Goal: Participate in discussion: Engage in conversation with other users on a specific topic

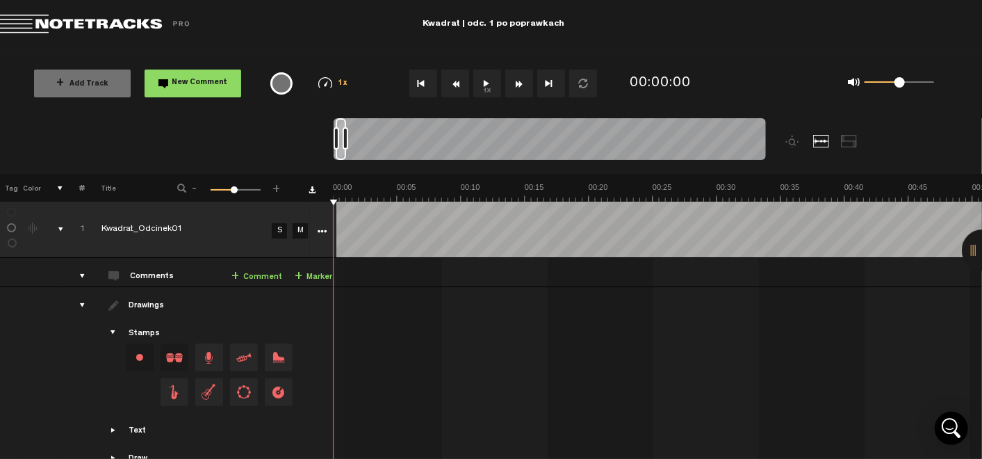
click at [487, 96] on button "1x" at bounding box center [487, 84] width 28 height 28
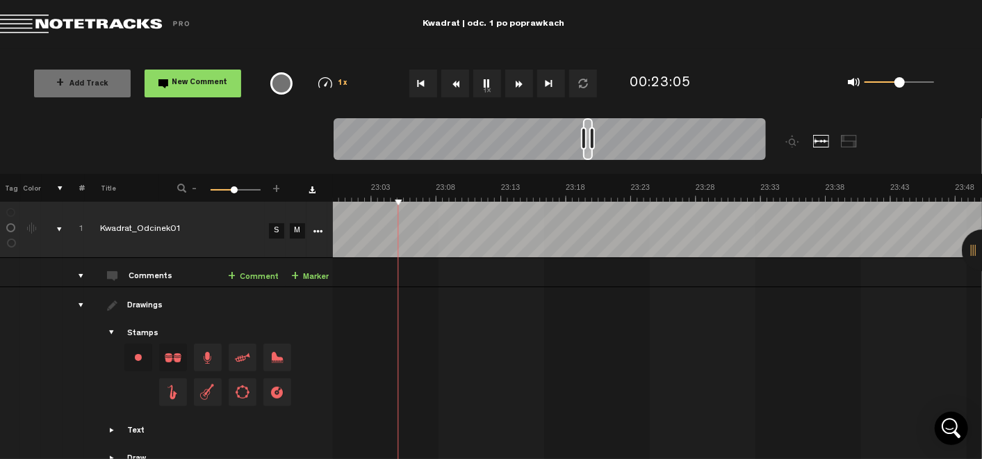
scroll to position [0, 17820]
click at [485, 82] on button "1x" at bounding box center [487, 84] width 28 height 28
click at [257, 275] on link "+ Comment" at bounding box center [253, 277] width 51 height 16
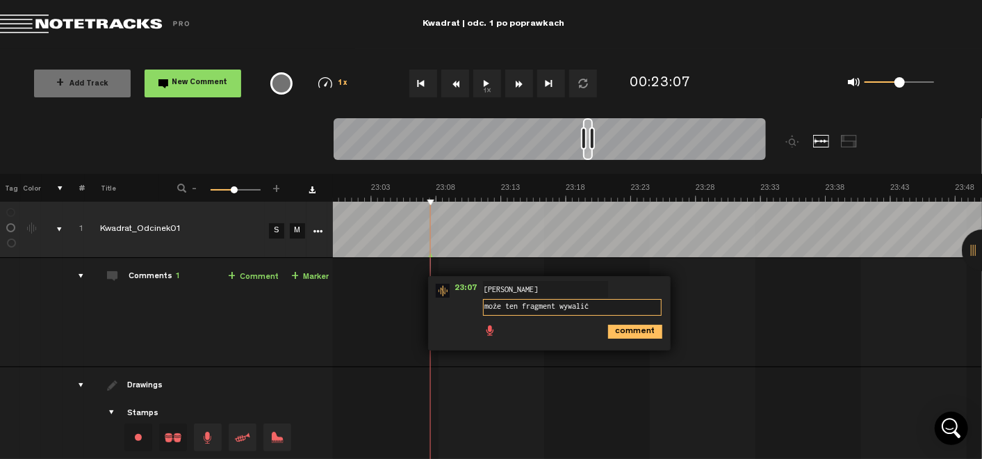
type textarea "może ten fragment wywalić"
click at [622, 337] on icon "comment" at bounding box center [635, 332] width 54 height 14
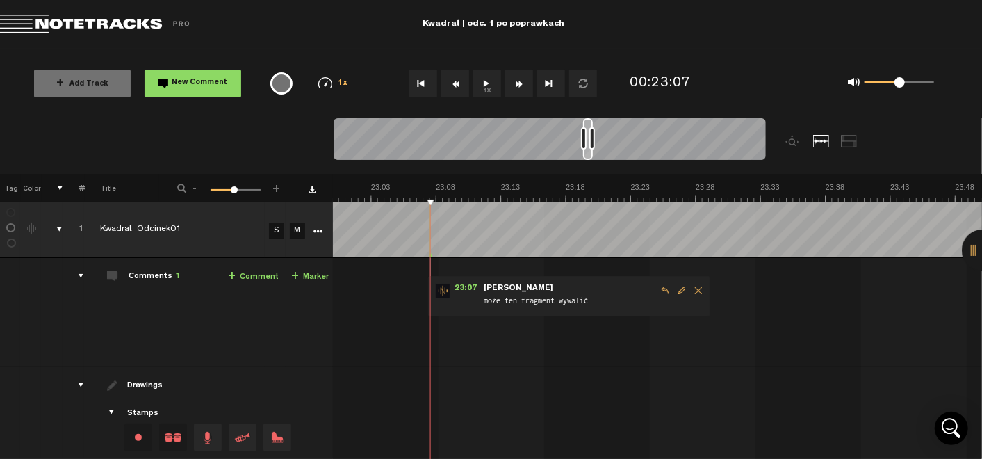
click at [485, 85] on button "1x" at bounding box center [487, 84] width 28 height 28
click at [674, 291] on span "Edit comment" at bounding box center [682, 291] width 17 height 10
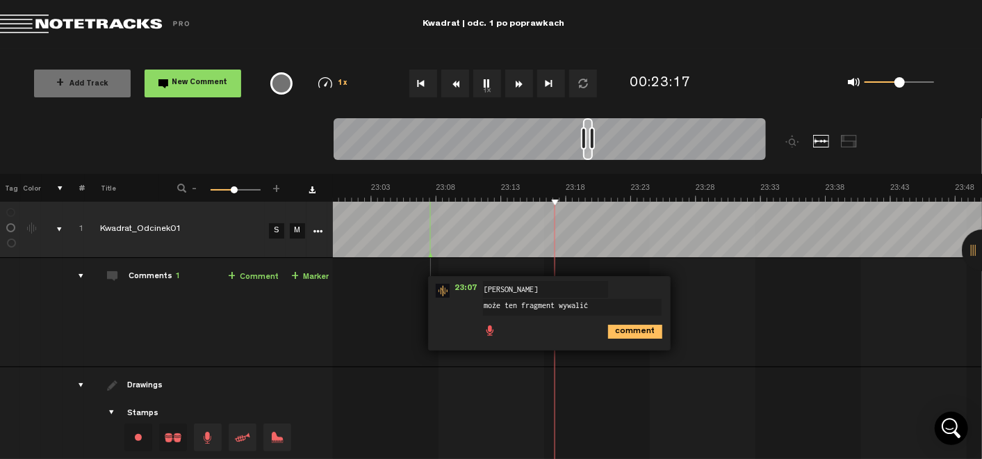
drag, startPoint x: 494, startPoint y: 304, endPoint x: 432, endPoint y: 288, distance: 63.9
click at [432, 288] on div "23:07 - NaN:NaN • : "może ten fragment wywalić" [PERSON_NAME] może ten fragment…" at bounding box center [549, 313] width 243 height 74
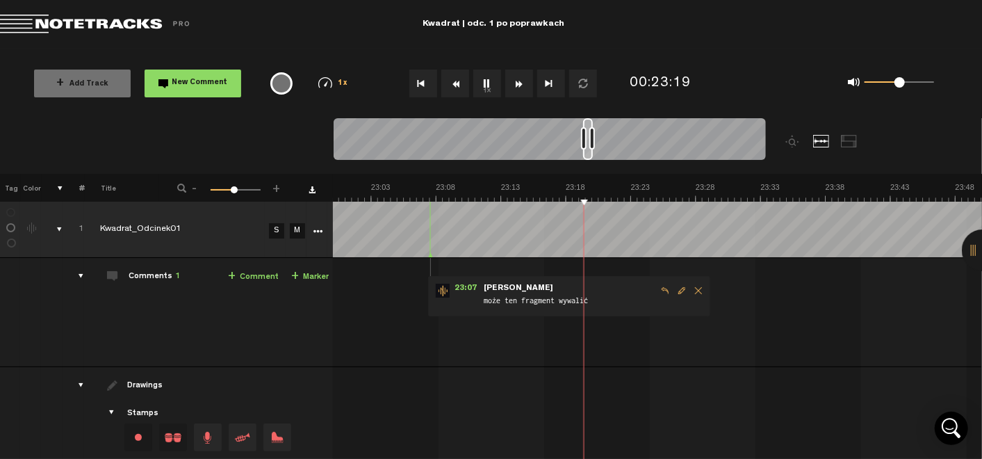
click at [674, 286] on span "Edit comment" at bounding box center [682, 291] width 17 height 10
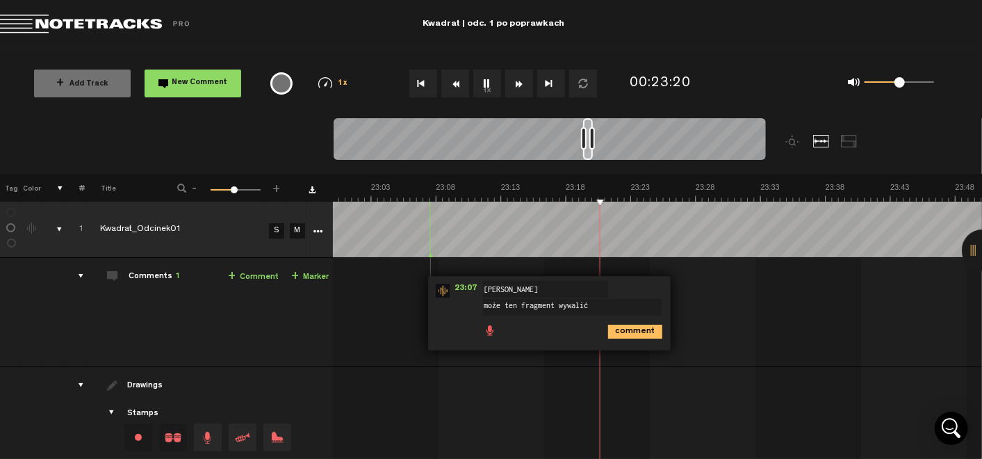
drag, startPoint x: 496, startPoint y: 306, endPoint x: 413, endPoint y: 297, distance: 83.2
click at [413, 297] on td "1 Kwadrat_Odcinek01 S M Kwadrat_Odcinek01 by Licencjusz Audiotekowy 1 collabora…" at bounding box center [657, 312] width 649 height 109
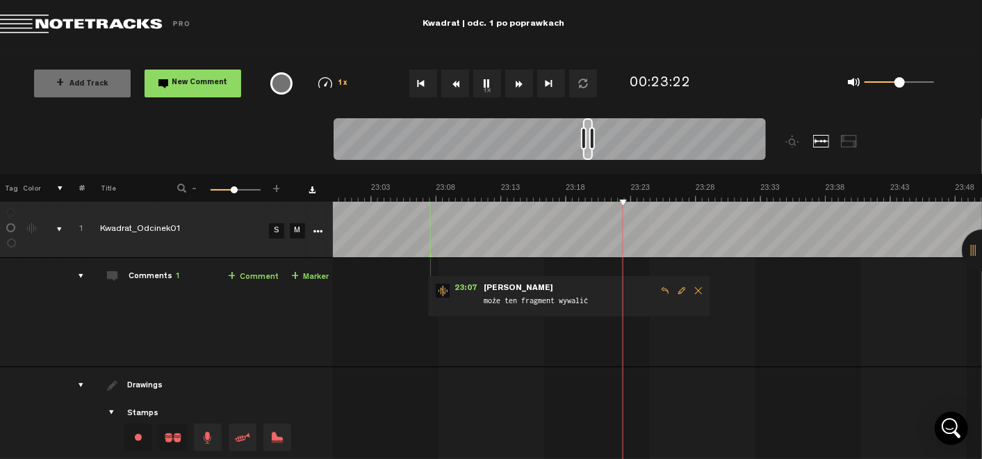
click at [674, 289] on span "Edit comment" at bounding box center [682, 291] width 17 height 10
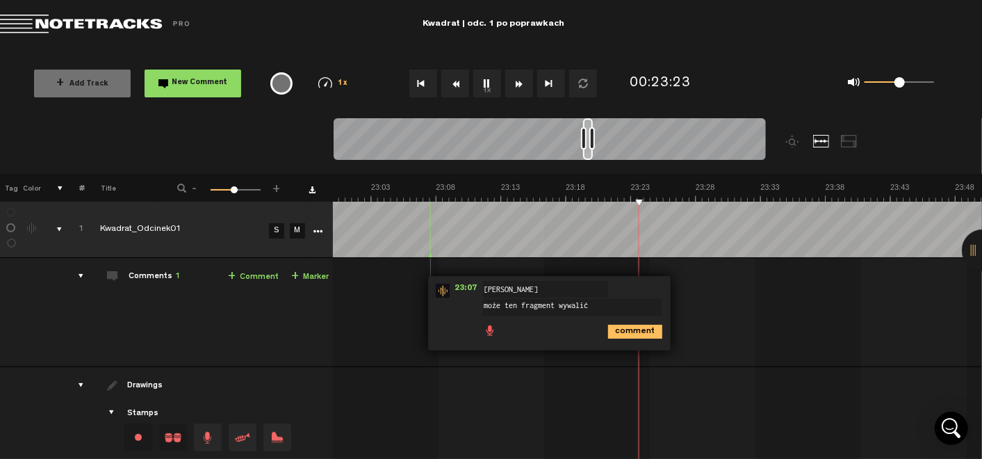
click at [492, 309] on textarea "może ten fragment wywalić" at bounding box center [572, 307] width 179 height 17
drag, startPoint x: 599, startPoint y: 305, endPoint x: 565, endPoint y: 304, distance: 34.1
click at [565, 304] on textarea "wywalmy ten fragment wywalić" at bounding box center [572, 307] width 179 height 17
type textarea "wywalmy ten fragment"
click at [626, 334] on icon "comment" at bounding box center [635, 332] width 54 height 14
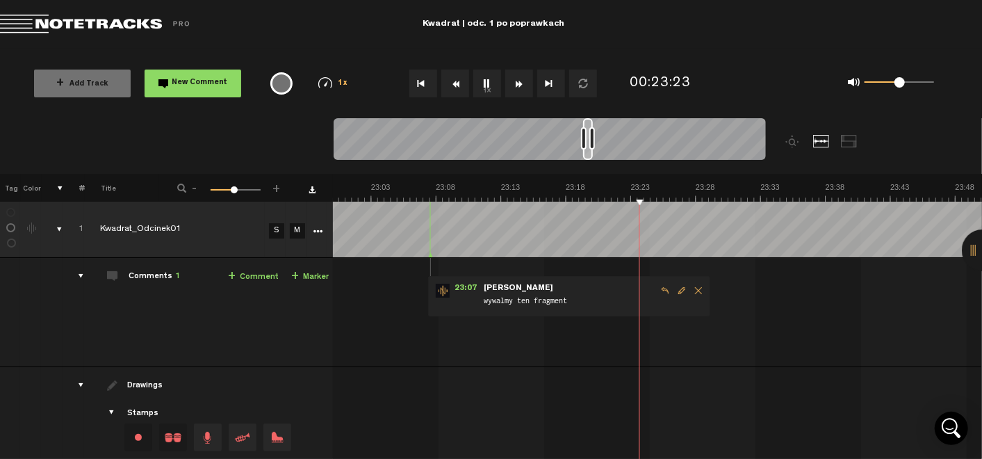
click at [489, 83] on button "1x" at bounding box center [487, 84] width 28 height 28
click at [252, 274] on link "+ Comment" at bounding box center [253, 277] width 51 height 16
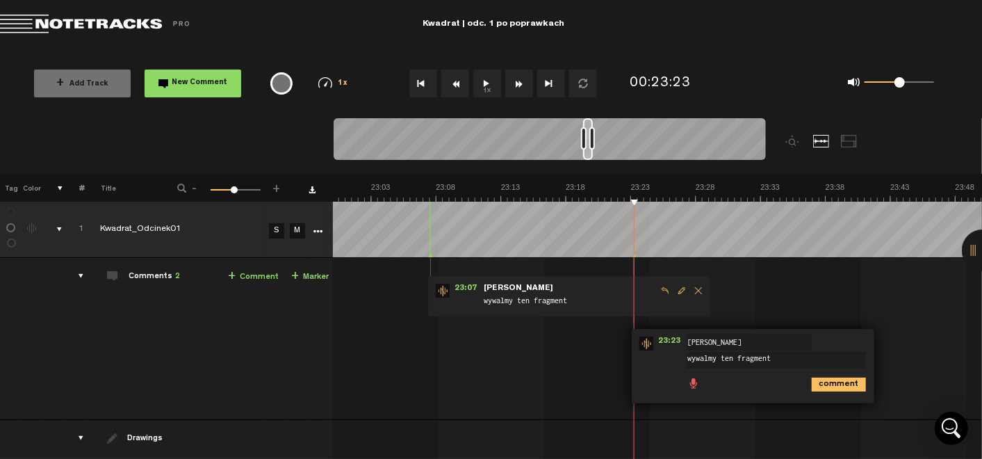
type textarea "wywalmy ten fragment"
click at [833, 389] on icon "comment" at bounding box center [839, 385] width 54 height 14
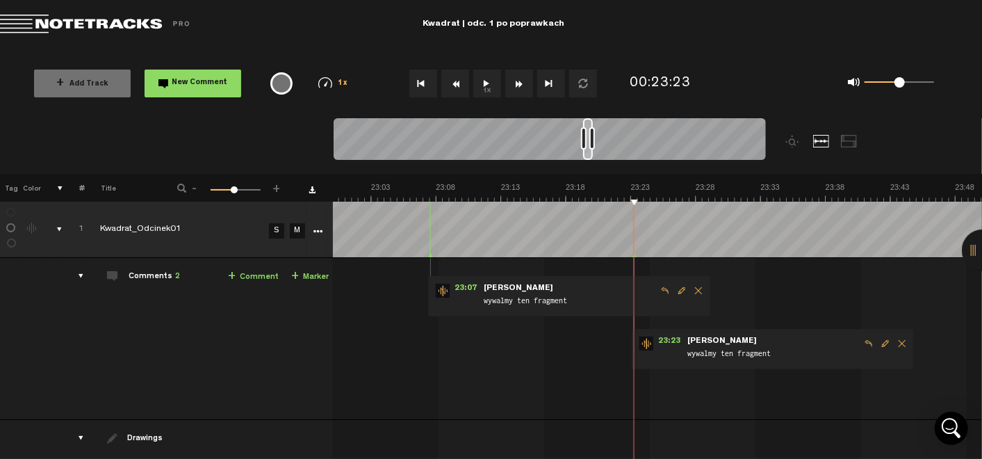
click at [483, 82] on button "1x" at bounding box center [487, 84] width 28 height 28
click at [882, 341] on span "Edit comment" at bounding box center [885, 344] width 17 height 10
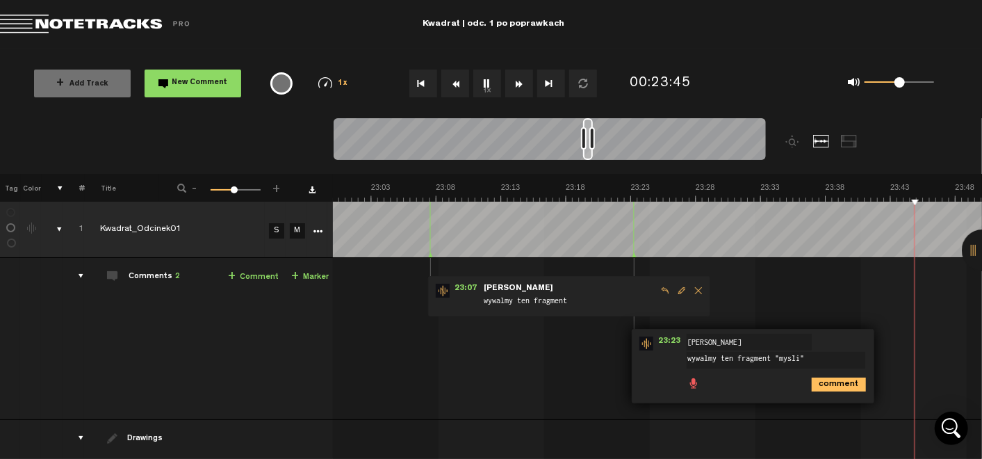
type textarea "wywalmy ten fragment "myśli""
click at [825, 386] on icon "comment" at bounding box center [839, 385] width 54 height 14
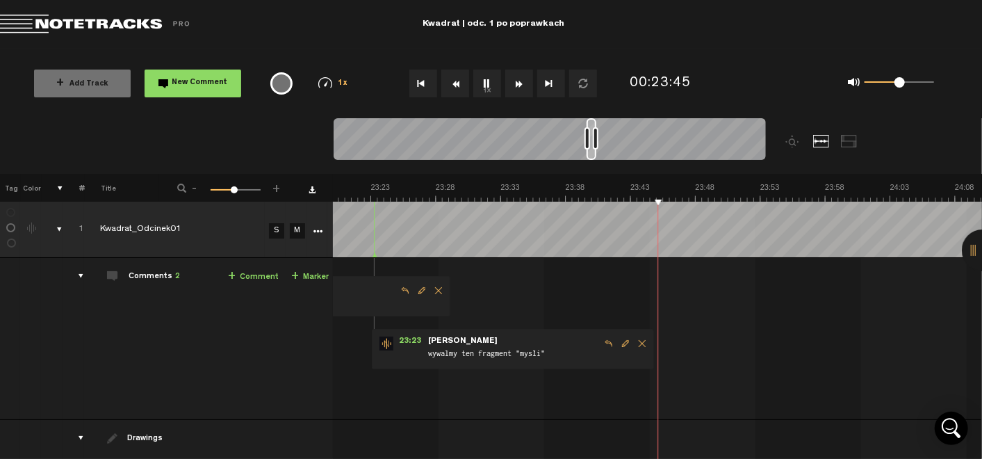
scroll to position [0, 18079]
click at [414, 290] on span "Edit comment" at bounding box center [422, 291] width 17 height 10
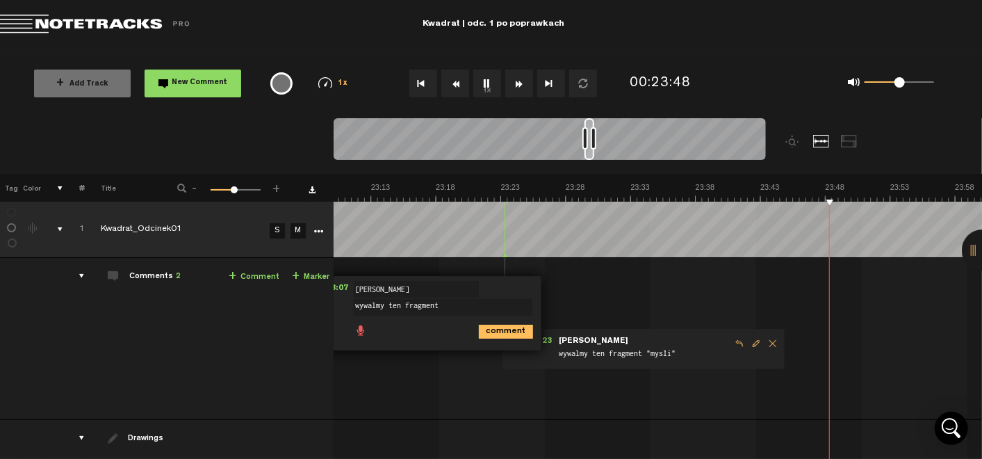
scroll to position [0, 17950]
click at [486, 92] on button "1x" at bounding box center [487, 84] width 28 height 28
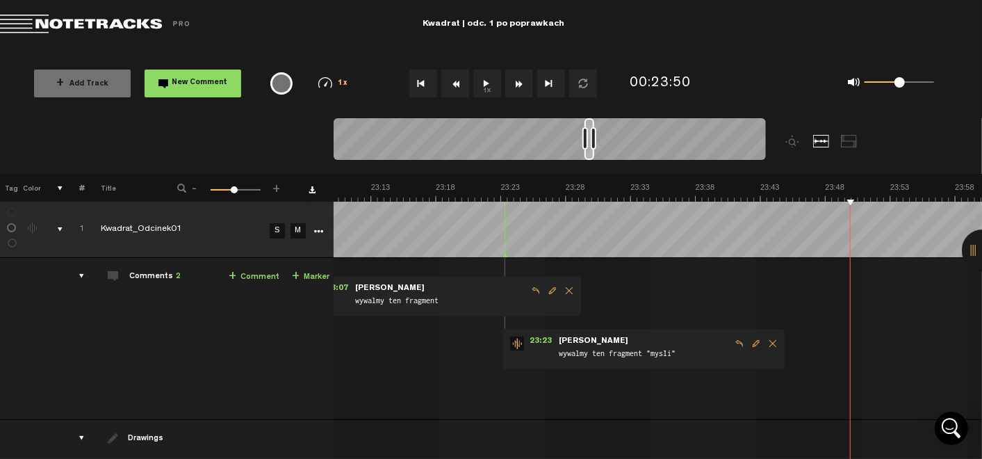
click at [549, 288] on span "Edit comment" at bounding box center [552, 291] width 17 height 10
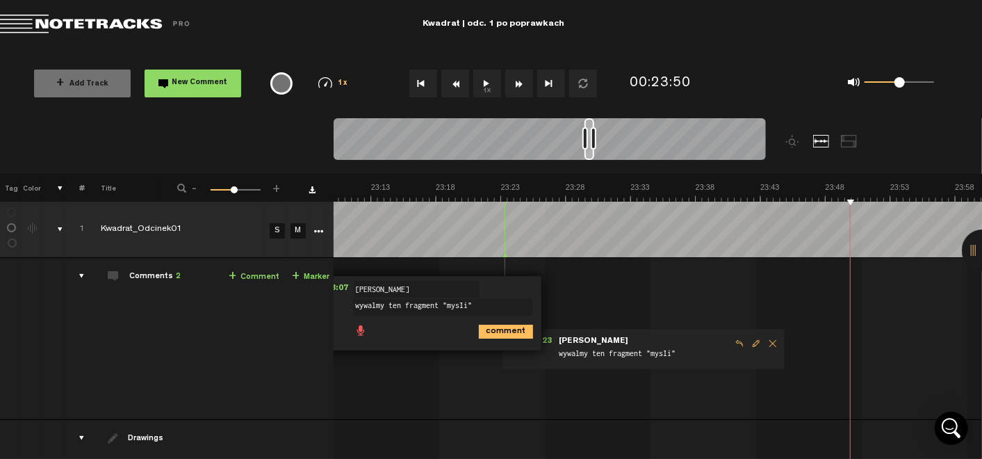
type textarea "wywalmy ten fragment "myśli""
click at [481, 332] on icon "comment" at bounding box center [506, 332] width 54 height 14
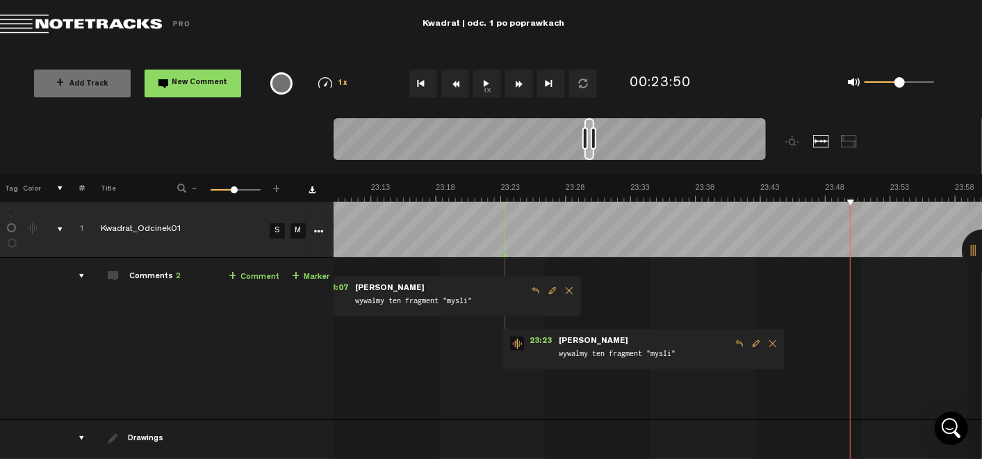
click at [797, 274] on td "1 Kwadrat_Odcinek01 S M Kwadrat_Odcinek01 by Licencjusz Audiotekowy 1 collabora…" at bounding box center [658, 339] width 649 height 162
click at [492, 86] on button "1x" at bounding box center [487, 84] width 28 height 28
click at [268, 276] on link "+ Comment" at bounding box center [254, 277] width 51 height 16
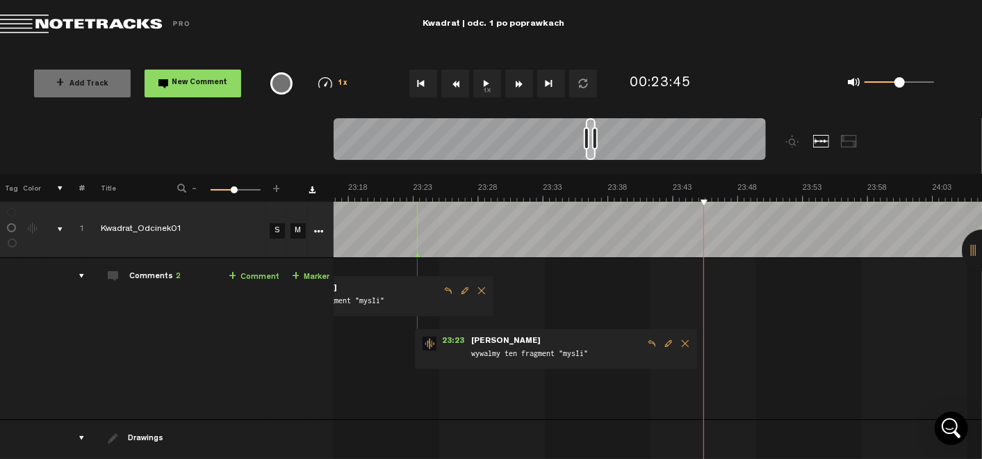
scroll to position [0, 18036]
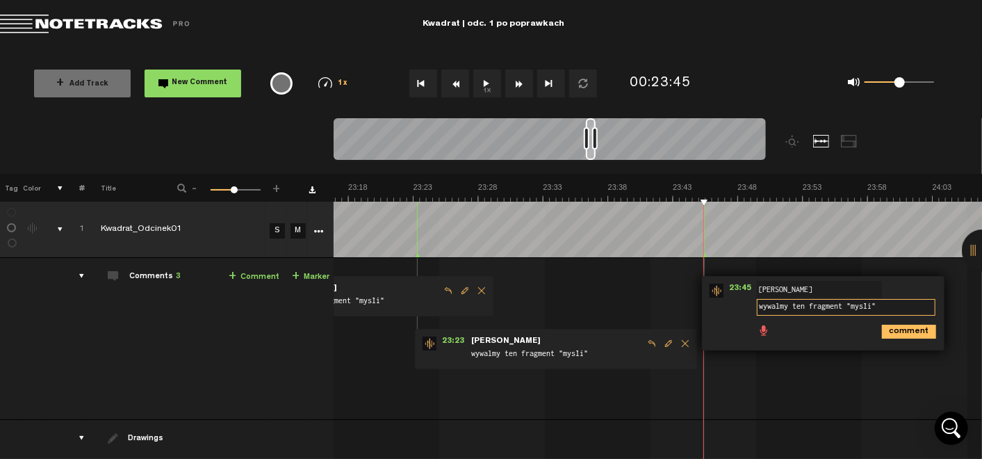
type textarea "wywalmy ten fragment "myśli""
click at [912, 332] on icon "comment" at bounding box center [909, 332] width 54 height 14
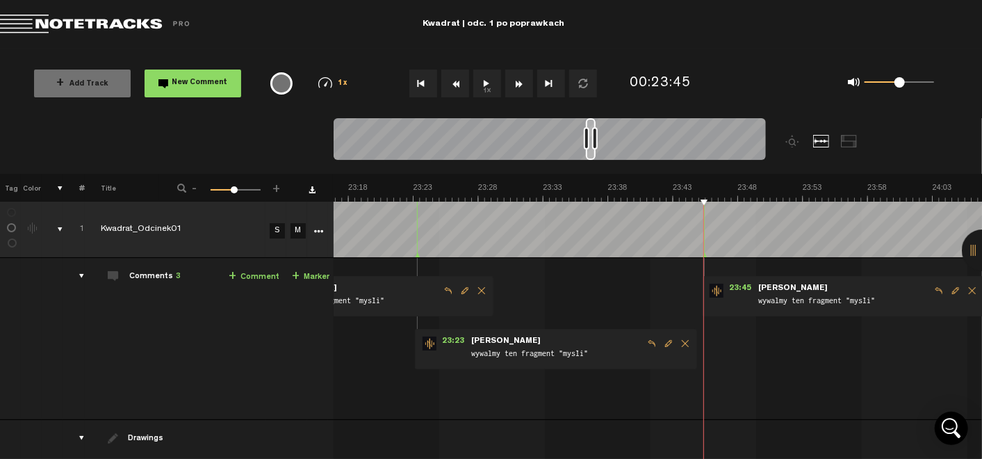
click at [489, 87] on button "1x" at bounding box center [487, 84] width 28 height 28
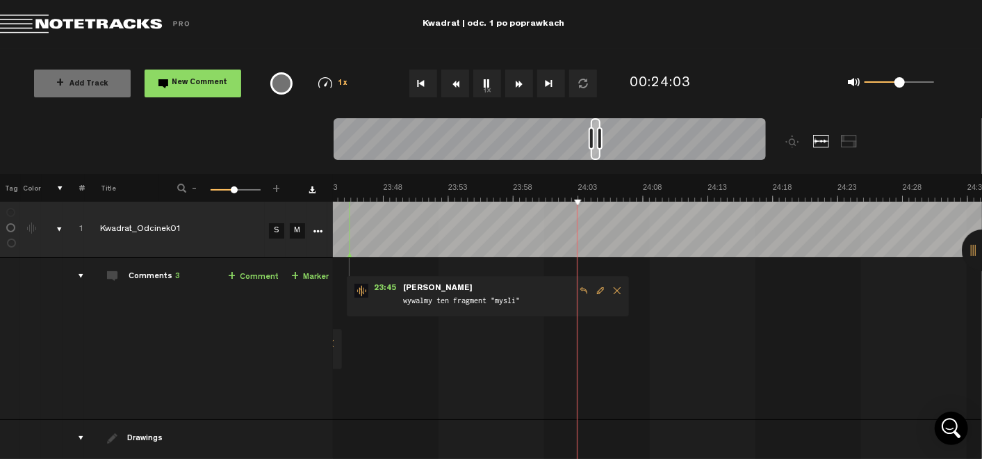
click at [565, 351] on td "1 Kwadrat_Odcinek01 S M Kwadrat_Odcinek01 by [PERSON_NAME] Audiotekowy 1 collab…" at bounding box center [657, 339] width 649 height 162
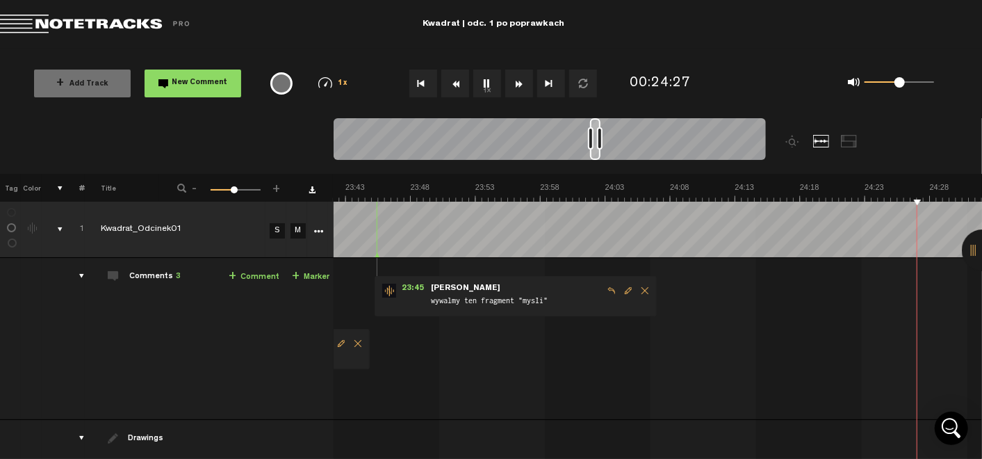
scroll to position [0, 18624]
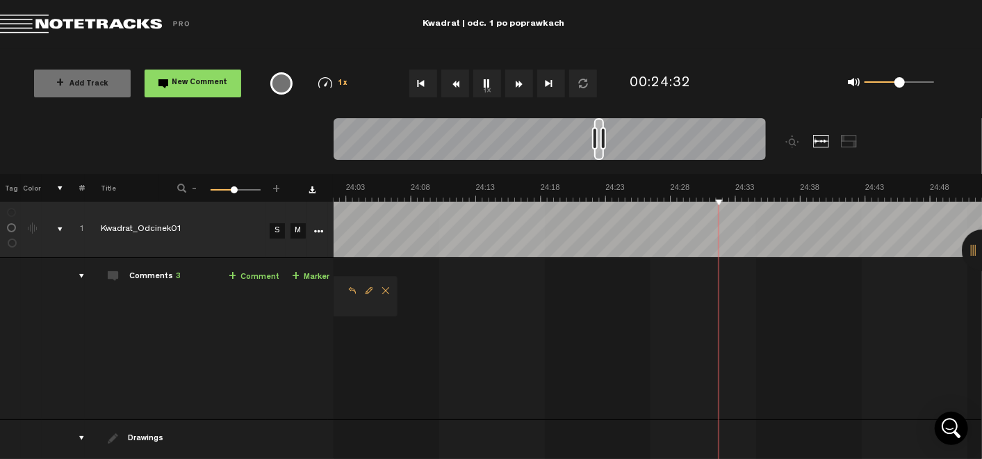
click at [458, 339] on td "1 Kwadrat_Odcinek01 S M Kwadrat_Odcinek01 by [PERSON_NAME] Audiotekowy 1 collab…" at bounding box center [658, 339] width 649 height 162
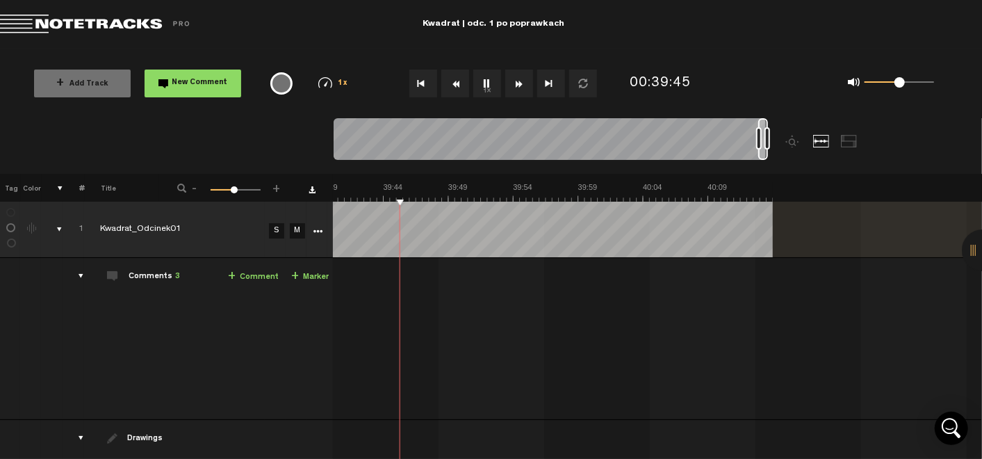
scroll to position [0, 30733]
click at [485, 88] on button "1x" at bounding box center [487, 84] width 28 height 28
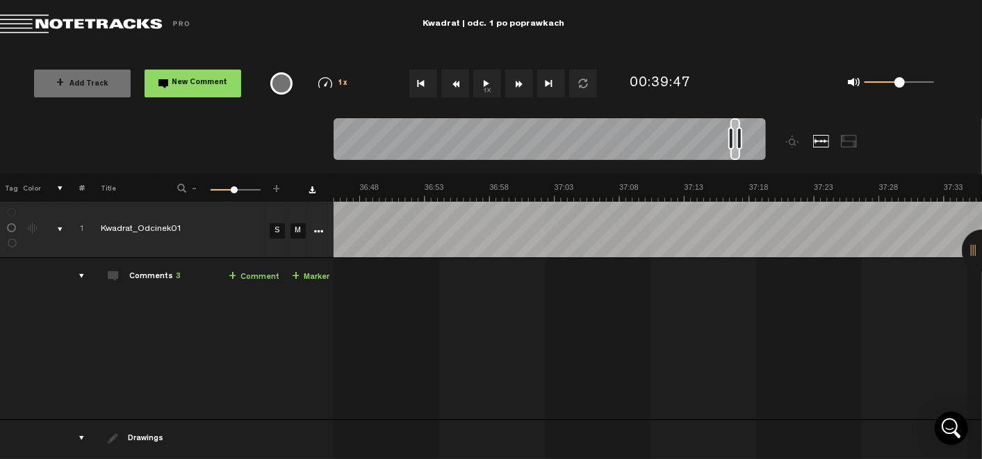
scroll to position [0, 27979]
drag, startPoint x: 729, startPoint y: 138, endPoint x: 348, endPoint y: 111, distance: 381.2
click at [348, 49] on div "Loading... 100% + Add Track New Comment 1x 0.25x 0.5x 0.75x 1x 1.25x 1.5x 1.75x…" at bounding box center [491, 49] width 982 height 0
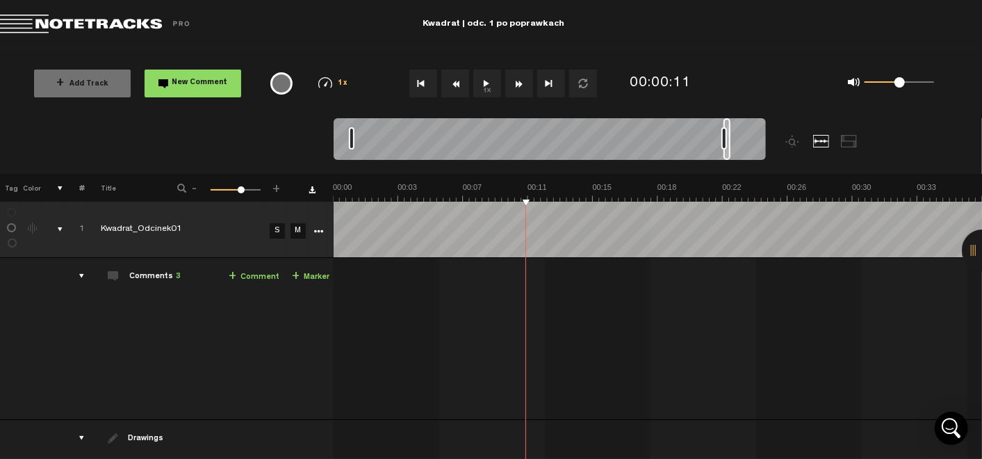
click at [494, 88] on button "1x" at bounding box center [487, 84] width 28 height 28
click at [489, 90] on button "1x" at bounding box center [487, 84] width 28 height 28
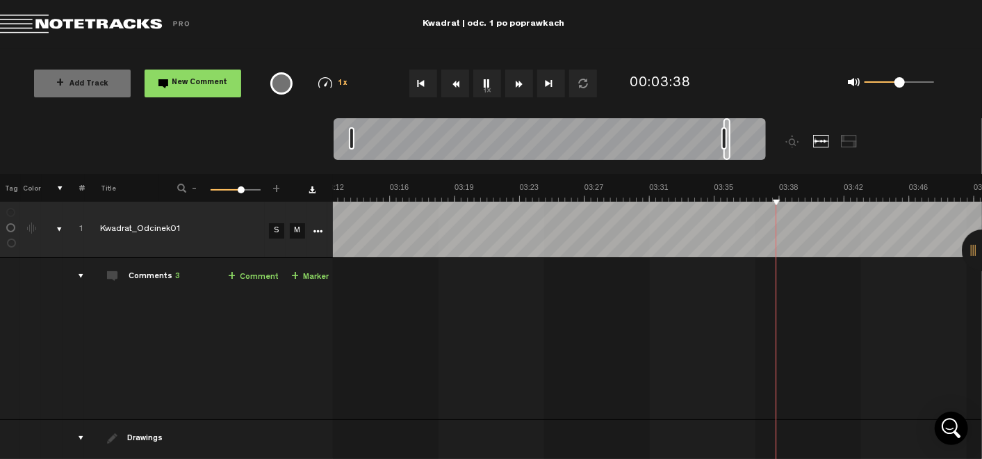
scroll to position [0, 3319]
click at [485, 79] on button "1x" at bounding box center [487, 84] width 28 height 28
click at [484, 88] on button "1x" at bounding box center [487, 84] width 28 height 28
click at [490, 85] on button "1x" at bounding box center [487, 84] width 28 height 28
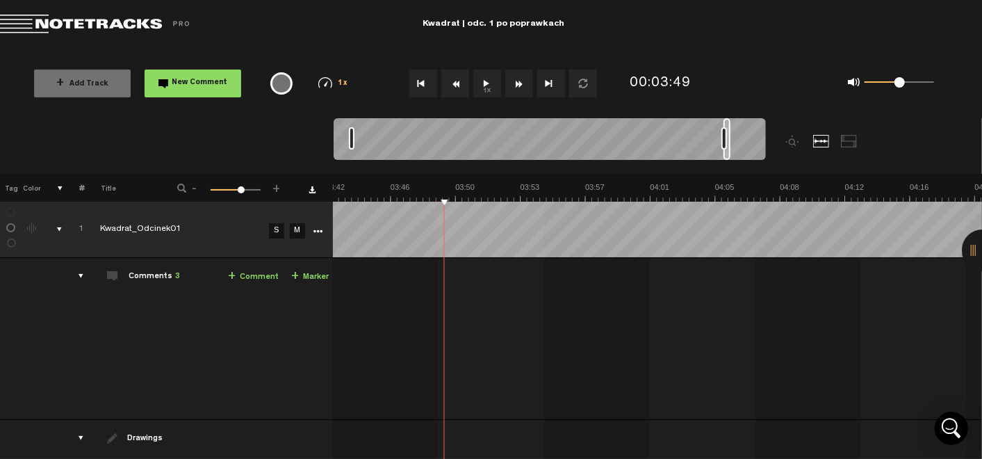
click at [489, 76] on button "1x" at bounding box center [487, 84] width 28 height 28
click at [496, 87] on button "1x" at bounding box center [487, 84] width 28 height 28
click at [489, 84] on button "1x" at bounding box center [487, 84] width 28 height 28
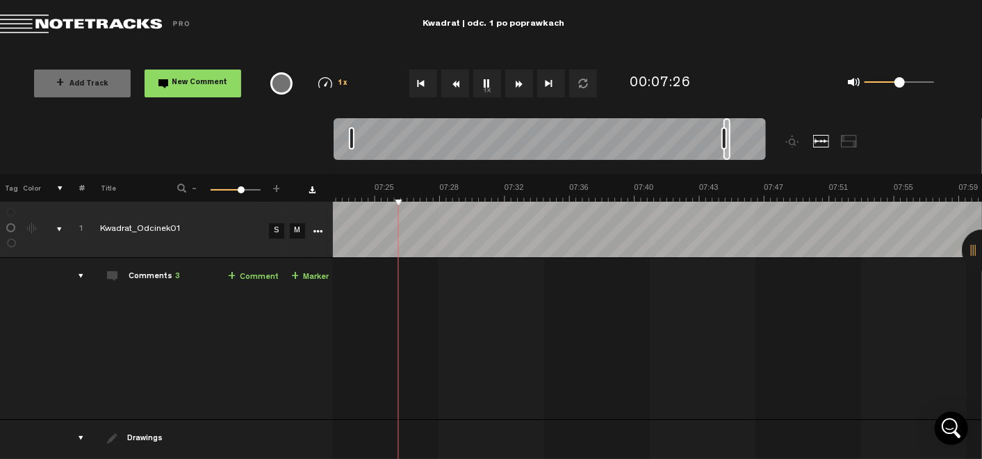
scroll to position [0, 7621]
click at [491, 90] on button "1x" at bounding box center [487, 84] width 28 height 28
click at [483, 83] on button "1x" at bounding box center [487, 84] width 28 height 28
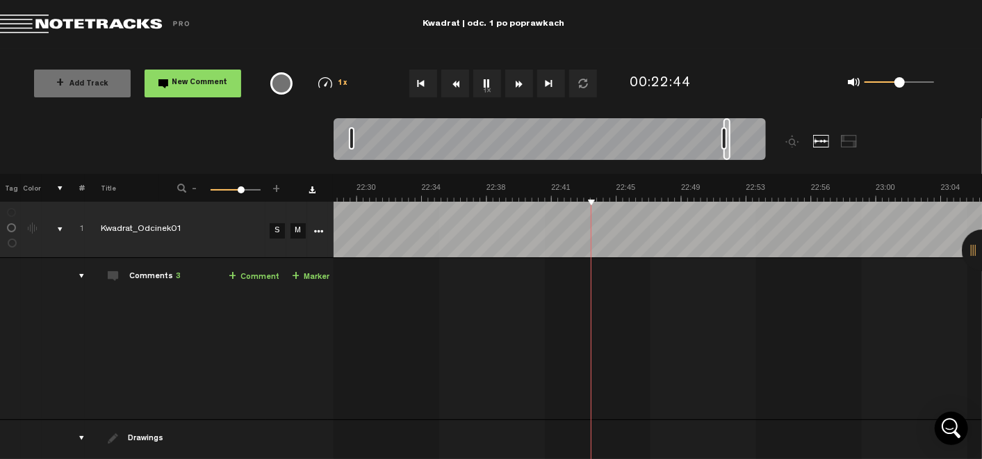
click at [796, 259] on td "1 Kwadrat_Odcinek01 S M Kwadrat_Odcinek01 by [PERSON_NAME] Audiotekowy 1 collab…" at bounding box center [658, 339] width 649 height 162
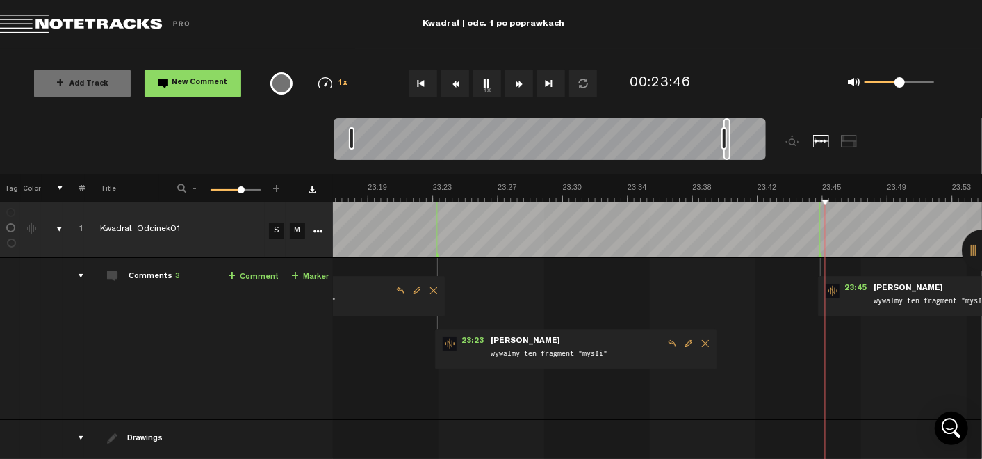
scroll to position [0, 24474]
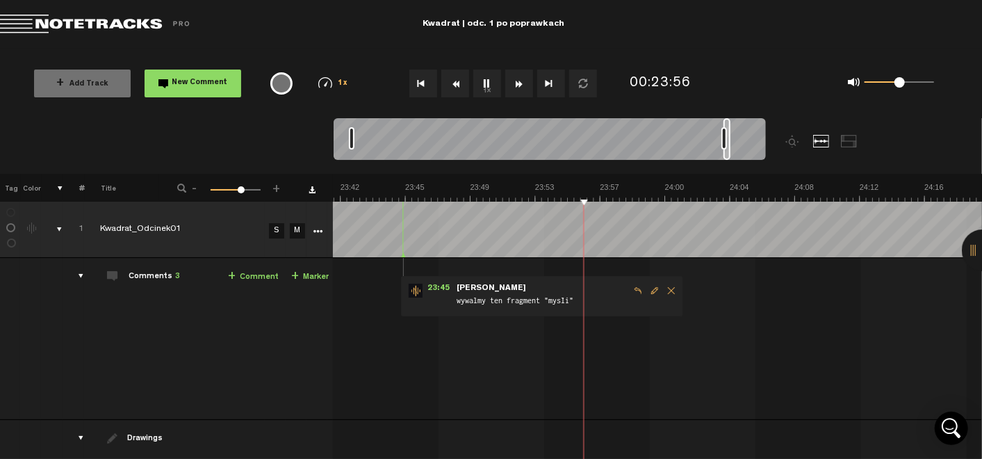
click at [478, 83] on button "1x" at bounding box center [487, 84] width 28 height 28
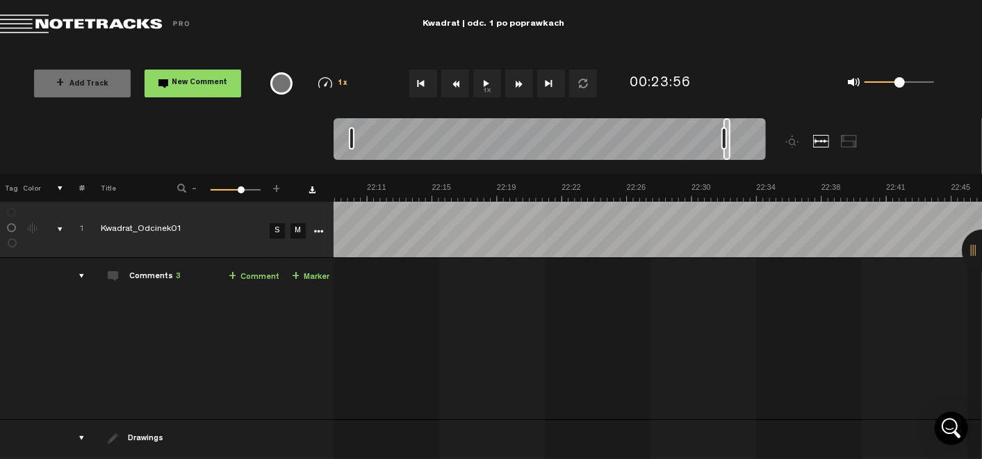
scroll to position [0, 22305]
drag, startPoint x: 350, startPoint y: 133, endPoint x: 317, endPoint y: 133, distance: 32.7
click at [317, 133] on nt-zoom-navigation-bar at bounding box center [491, 146] width 982 height 56
